Goal: Find specific page/section: Find specific page/section

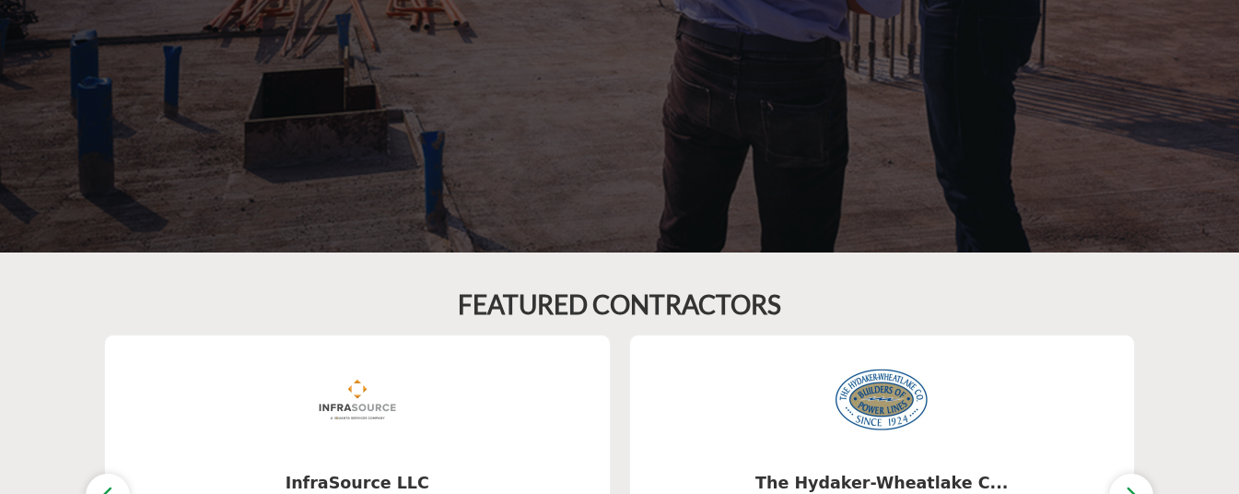
scroll to position [276, 0]
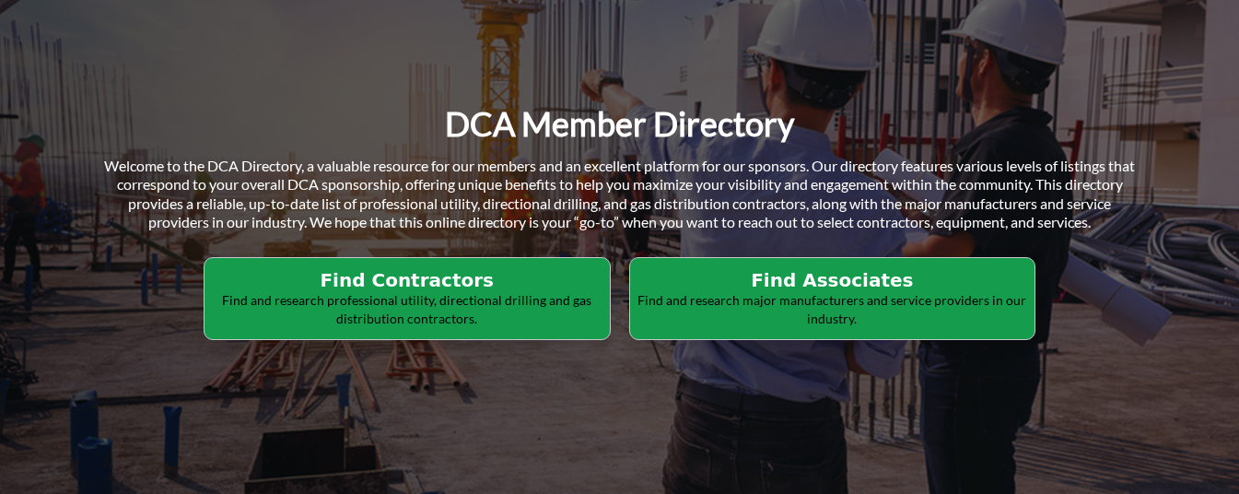
click at [430, 283] on h2 "Find Contractors" at bounding box center [407, 280] width 394 height 22
click at [605, 275] on h2 "Find Associates" at bounding box center [407, 280] width 394 height 22
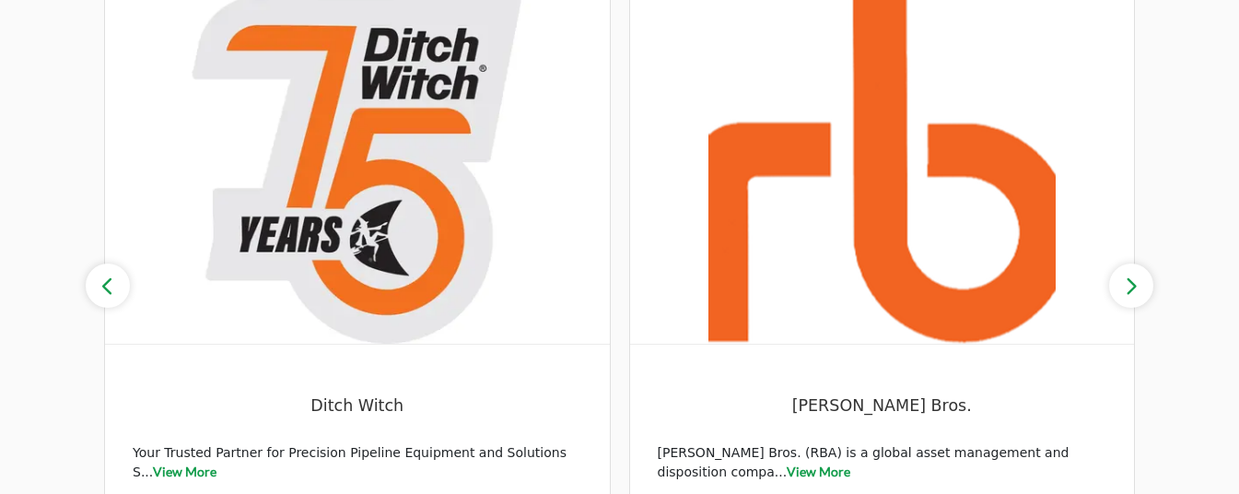
scroll to position [2027, 0]
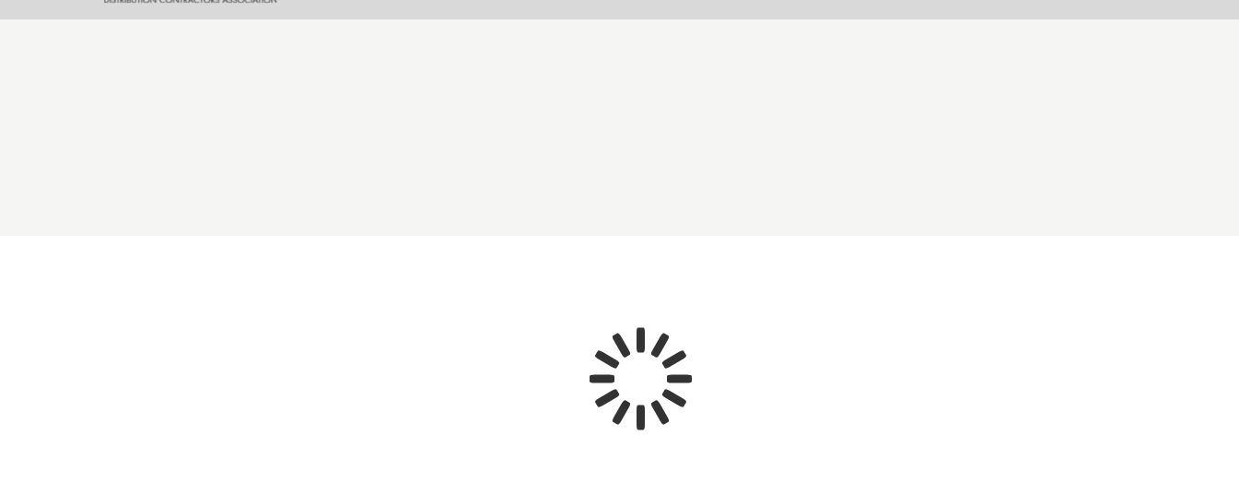
scroll to position [445, 0]
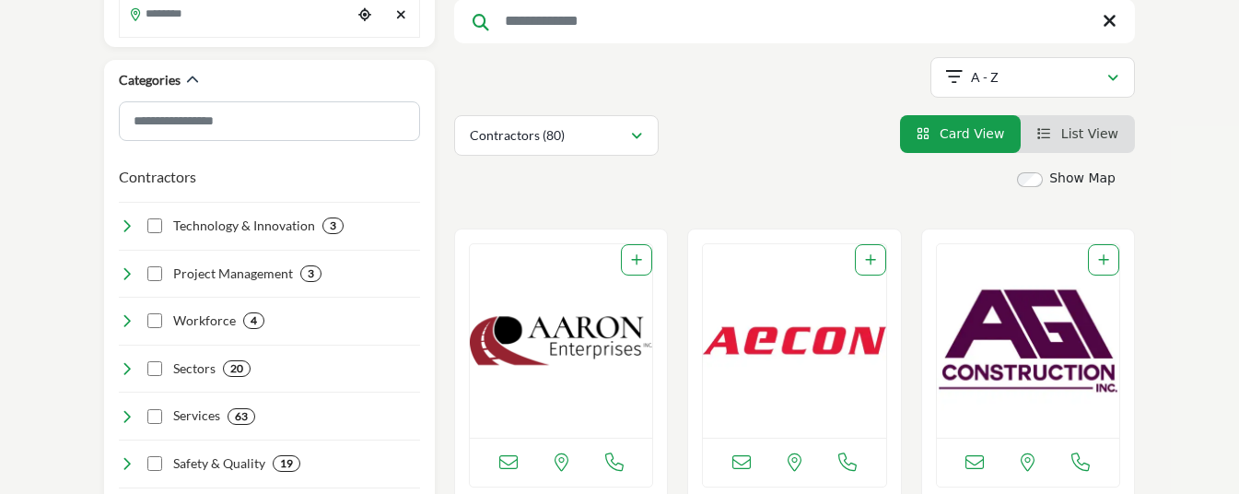
scroll to position [461, 0]
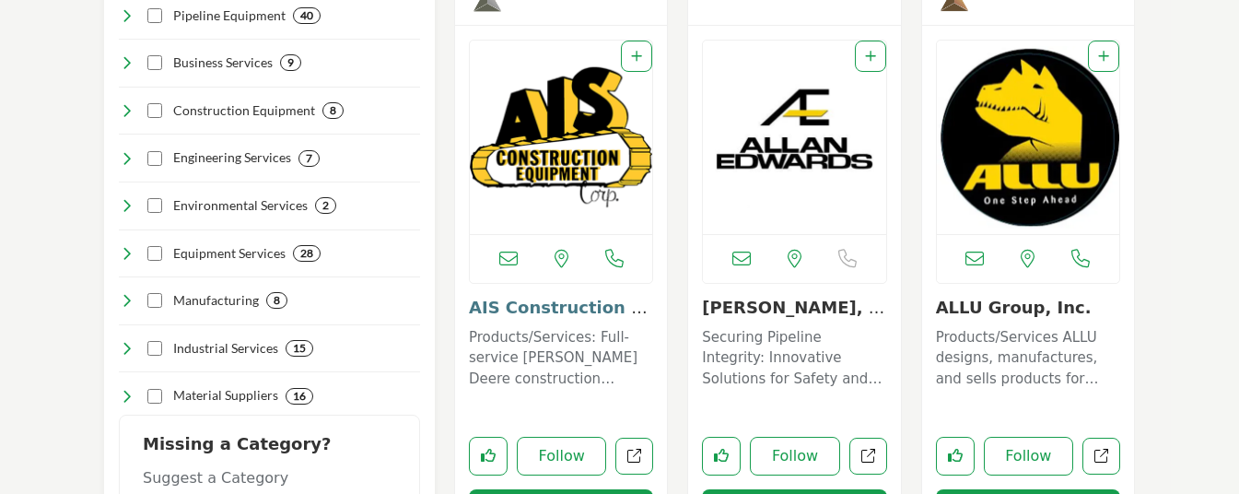
scroll to position [645, 0]
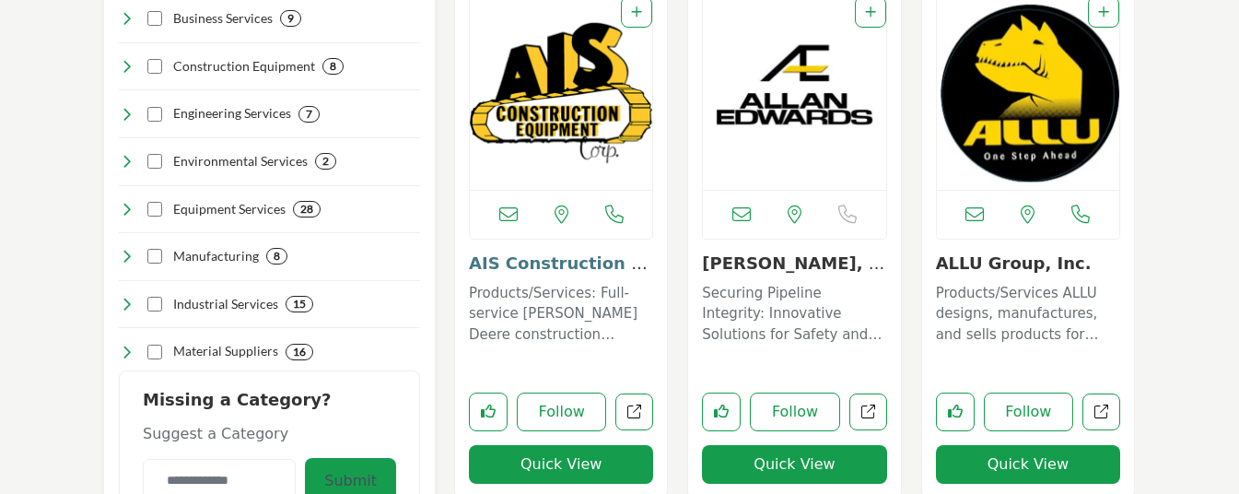
click at [532, 268] on link "AIS Construction Equ..." at bounding box center [558, 273] width 179 height 40
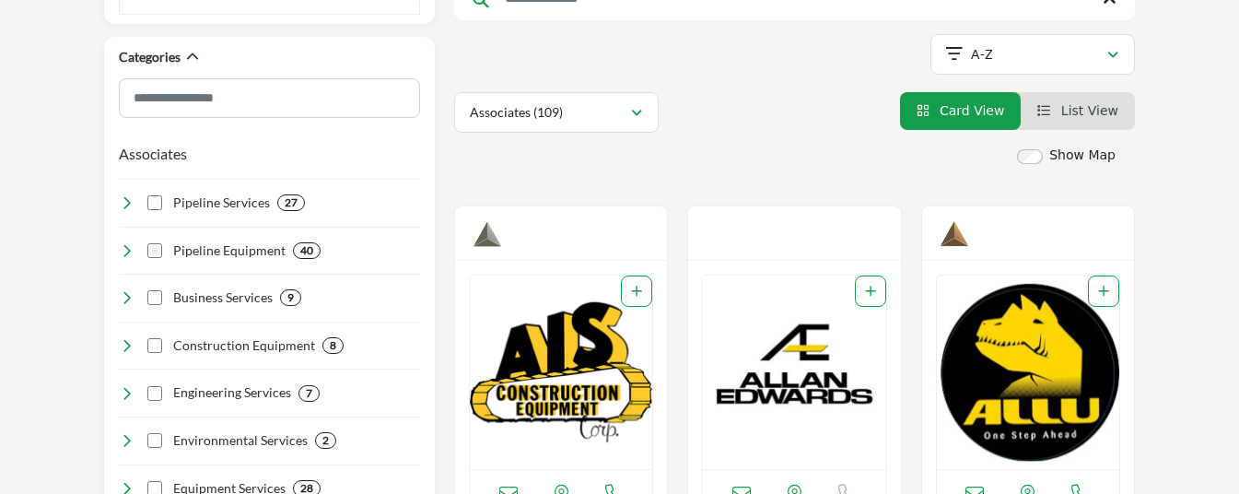
scroll to position [553, 0]
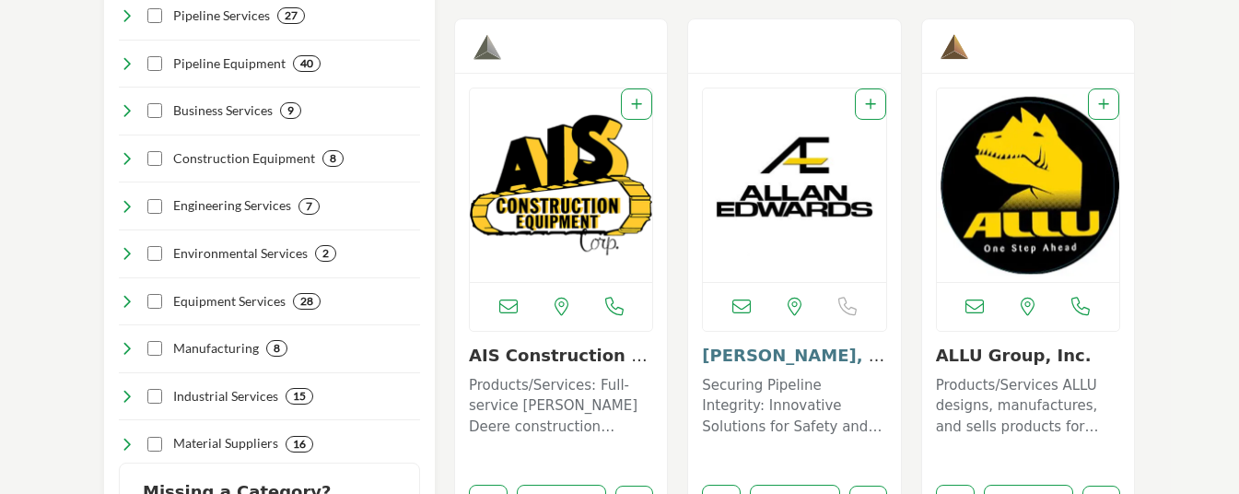
click at [774, 363] on link "Allan Edwards, Inc." at bounding box center [794, 366] width 184 height 40
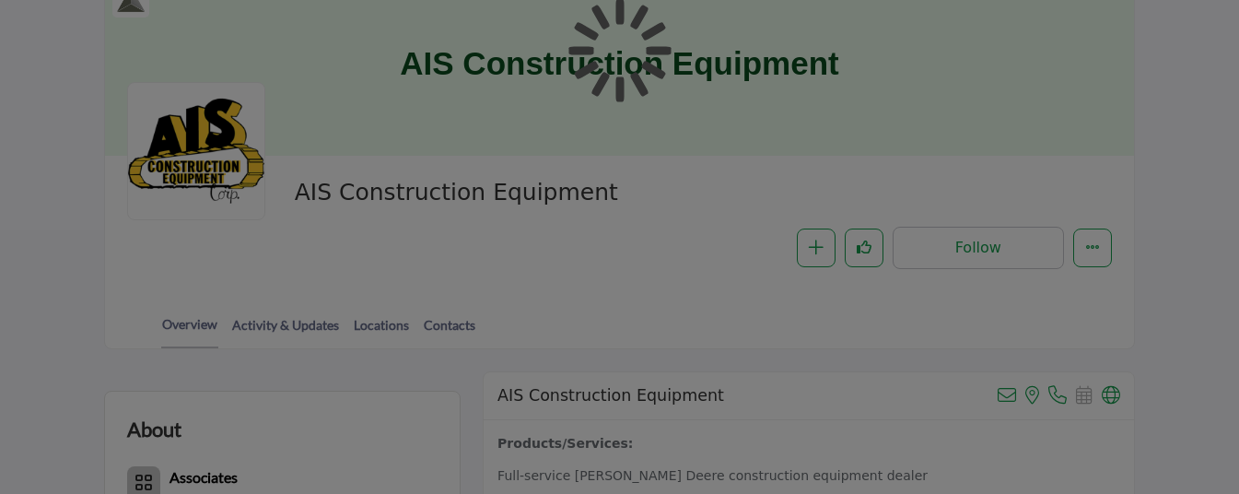
scroll to position [461, 0]
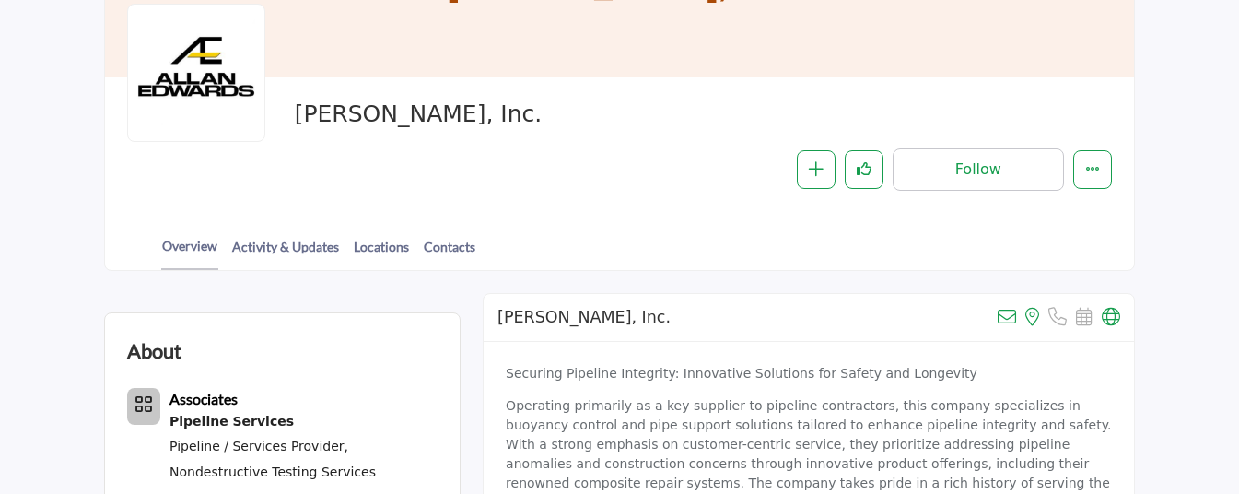
scroll to position [369, 0]
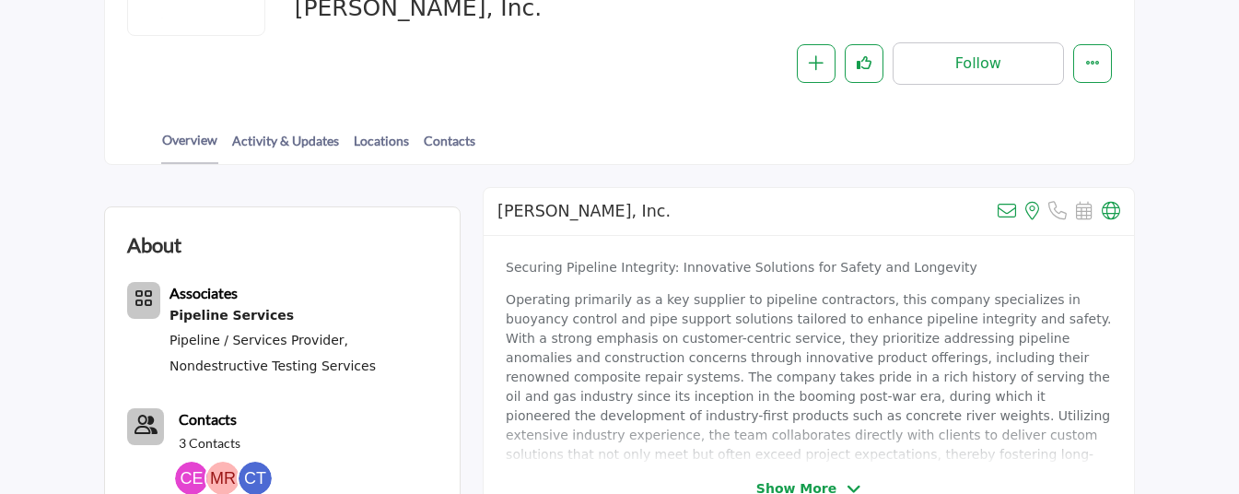
click at [751, 358] on p "Operating primarily as a key supplier to pipeline contractors, this company spe…" at bounding box center [809, 396] width 606 height 213
click at [711, 342] on p "Operating primarily as a key supplier to pipeline contractors, this company spe…" at bounding box center [809, 396] width 606 height 213
drag, startPoint x: 1003, startPoint y: 215, endPoint x: 1025, endPoint y: 352, distance: 139.1
click at [1025, 352] on p "Operating primarily as a key supplier to pipeline contractors, this company spe…" at bounding box center [809, 396] width 606 height 213
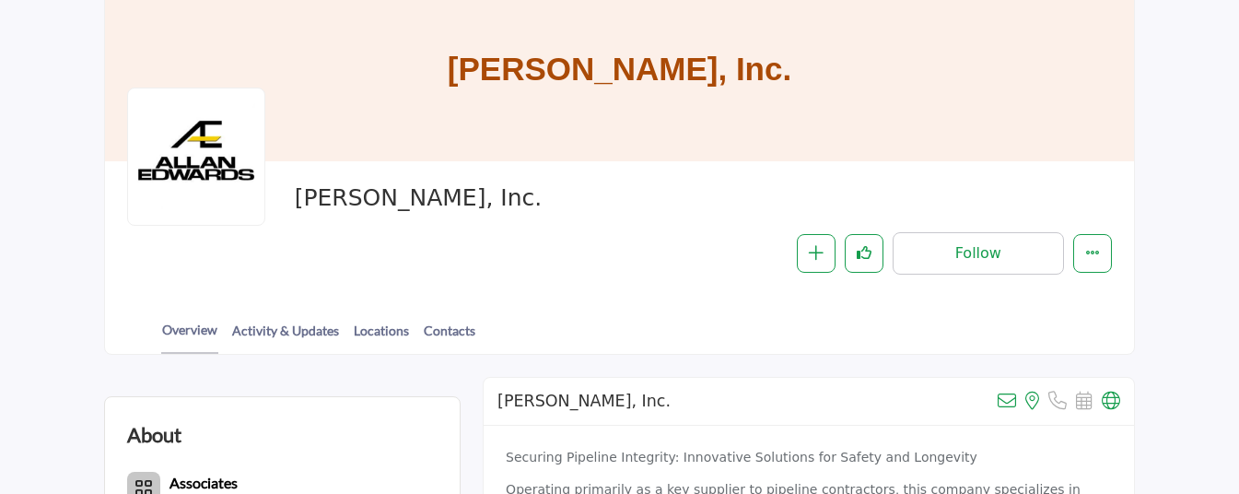
scroll to position [276, 0]
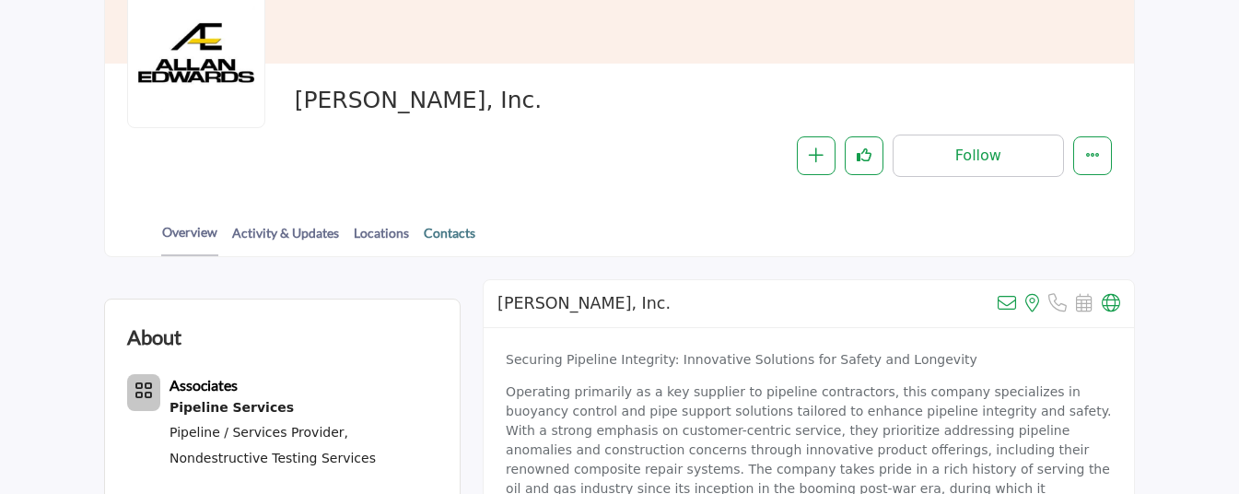
click at [633, 415] on p "Operating primarily as a key supplier to pipeline contractors, this company spe…" at bounding box center [809, 488] width 606 height 213
click at [452, 241] on link "Contacts" at bounding box center [449, 239] width 53 height 32
